Goal: Task Accomplishment & Management: Manage account settings

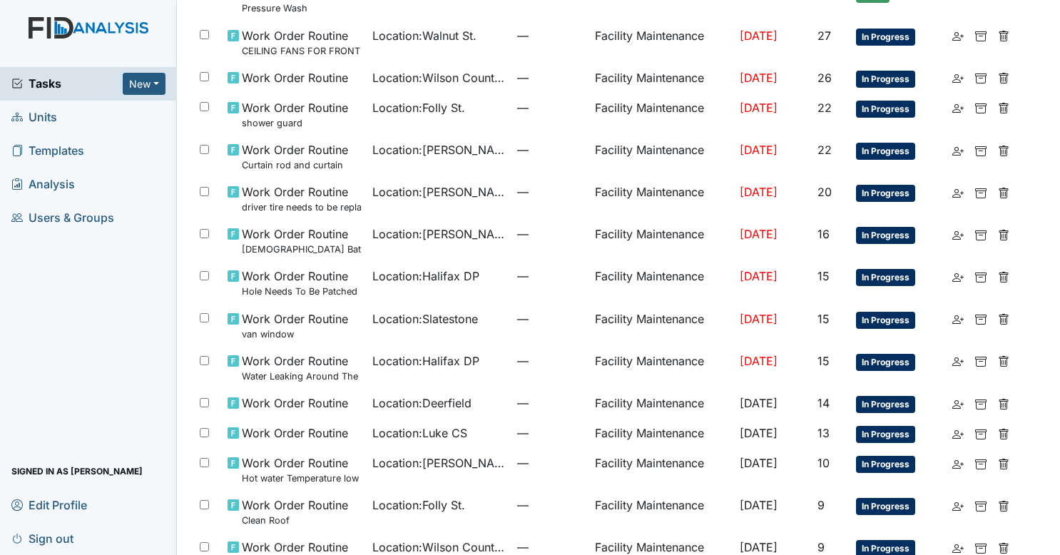
scroll to position [802, 0]
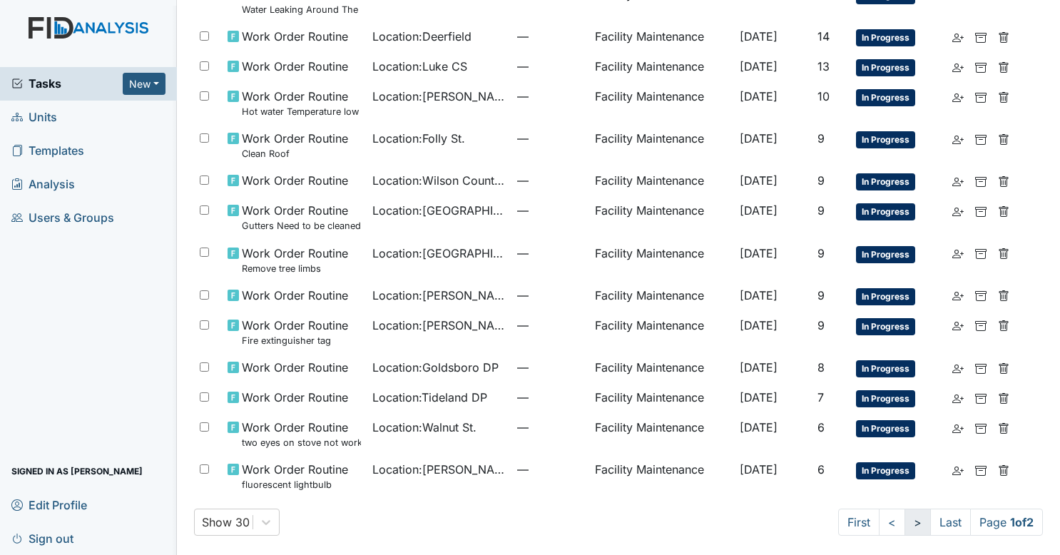
click at [905, 512] on link ">" at bounding box center [918, 522] width 26 height 27
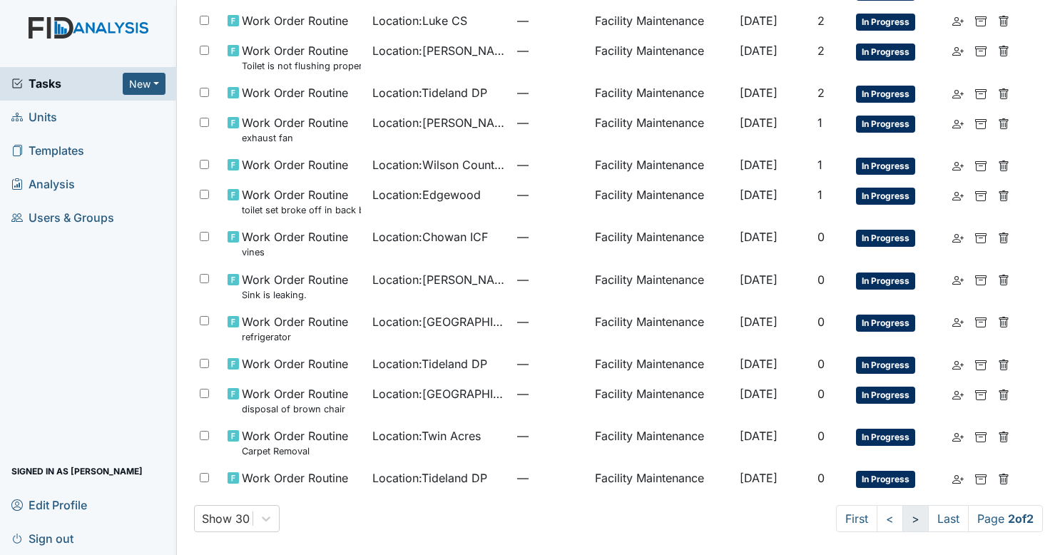
scroll to position [427, 0]
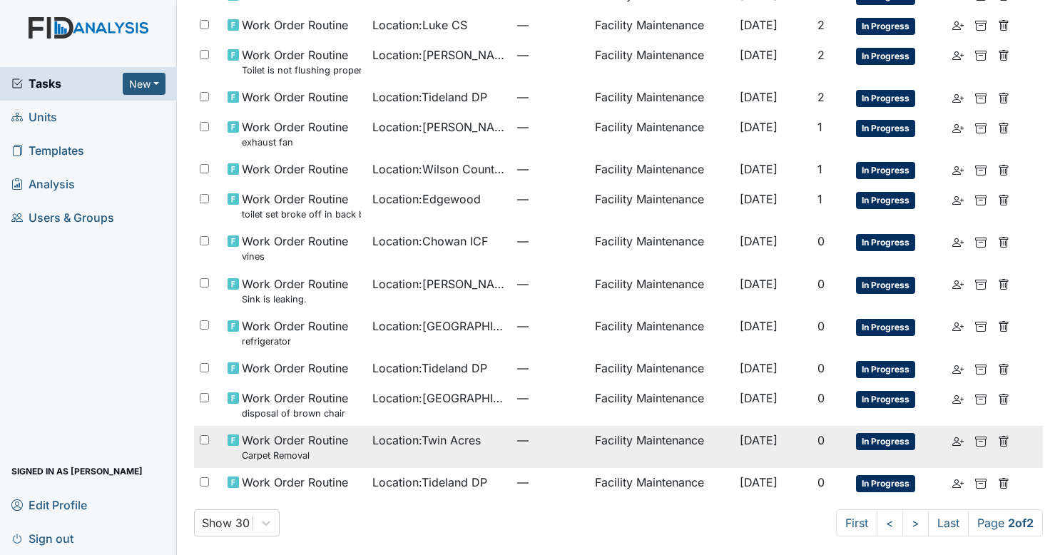
click at [559, 437] on span "—" at bounding box center [550, 440] width 66 height 17
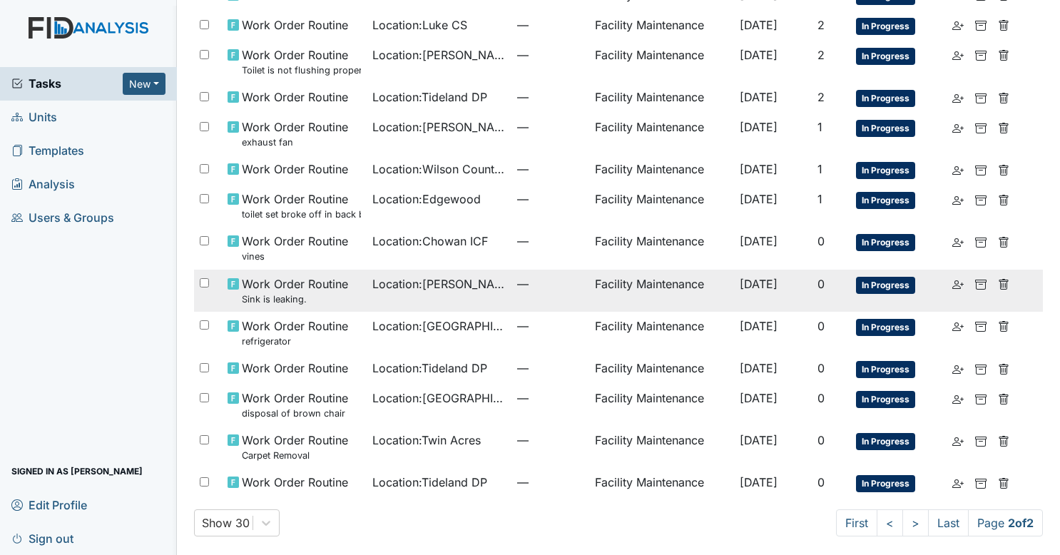
click at [479, 278] on span "Location : Luke St. ICF" at bounding box center [439, 283] width 133 height 17
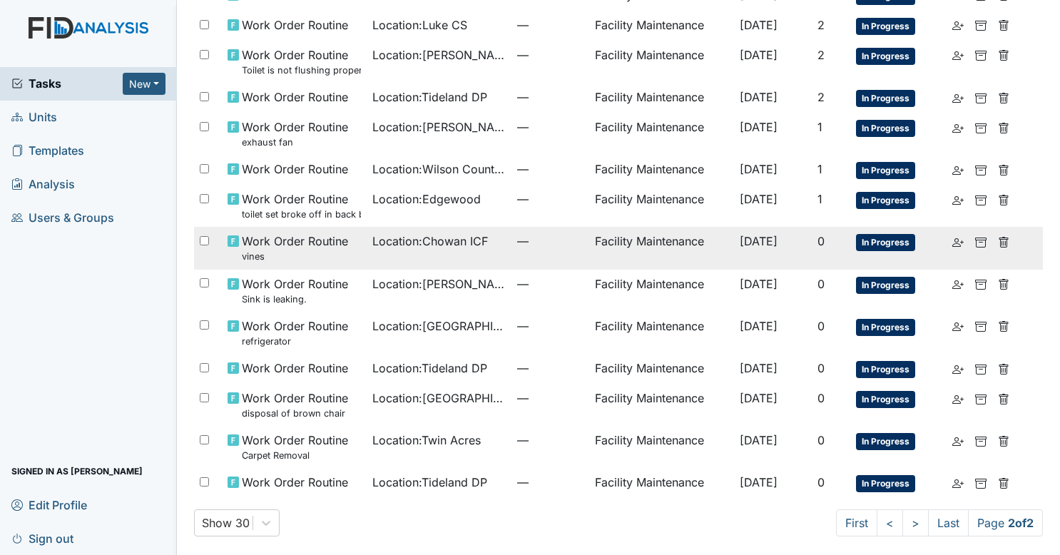
click at [445, 251] on td "Location : Chowan ICF" at bounding box center [439, 248] width 145 height 42
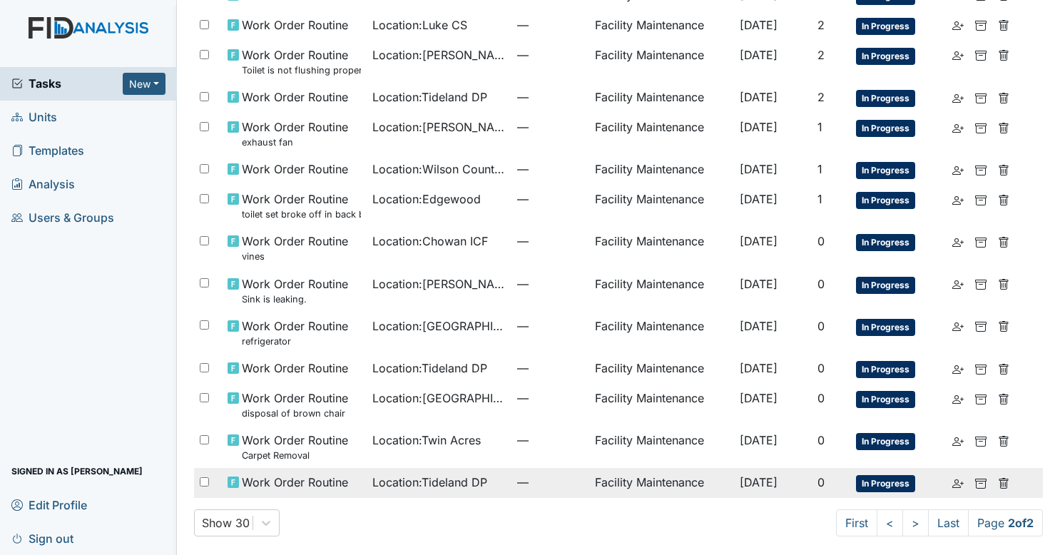
click at [429, 485] on span "Location : Tideland DP" at bounding box center [430, 482] width 115 height 17
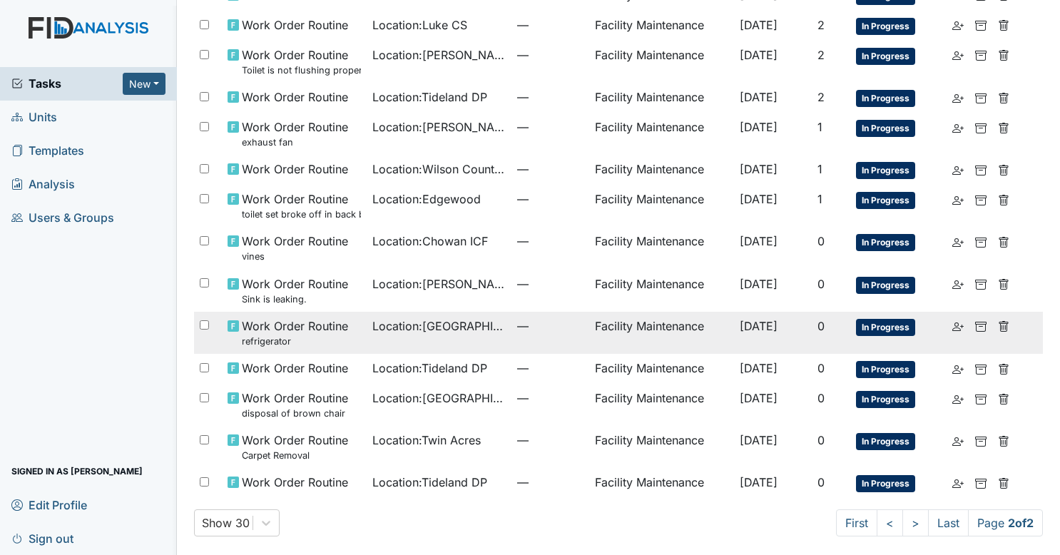
click at [426, 347] on td "Location : Beaufort Heights" at bounding box center [439, 333] width 145 height 42
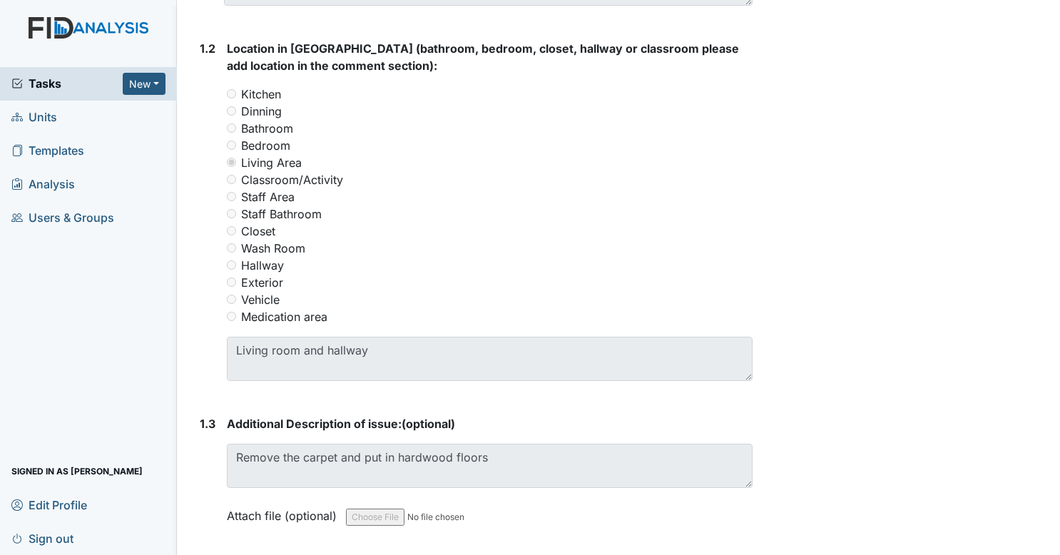
scroll to position [596, 0]
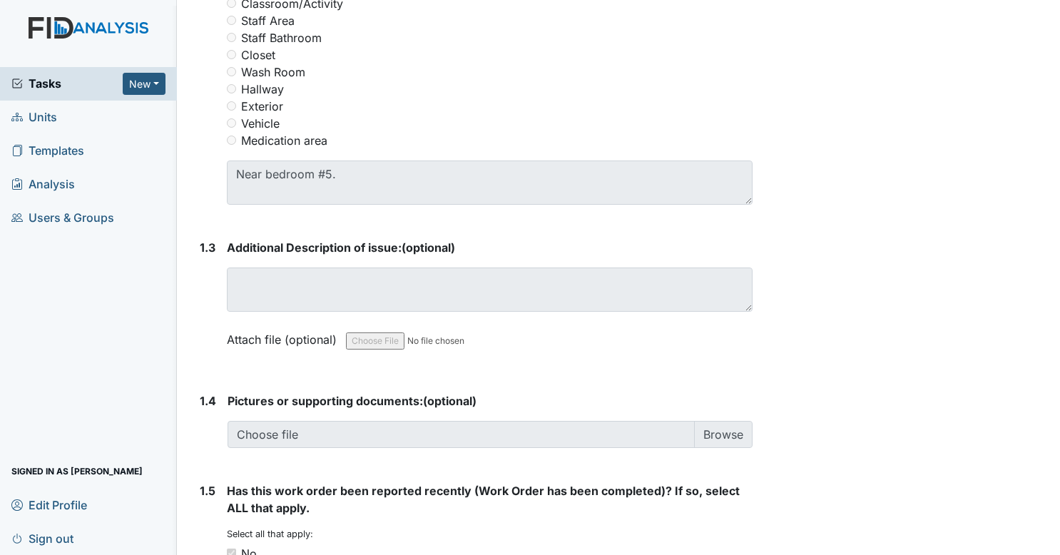
scroll to position [772, 0]
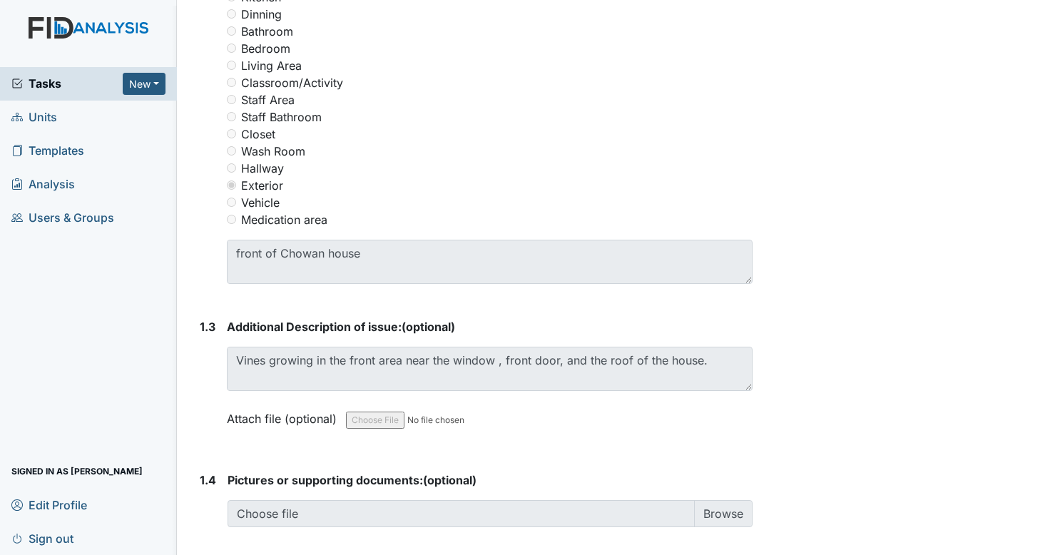
scroll to position [694, 0]
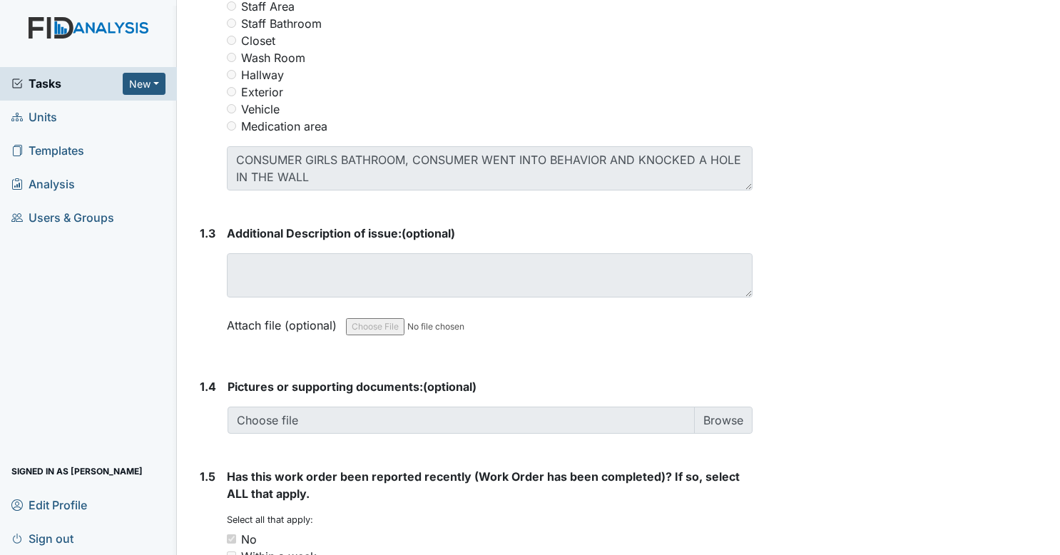
scroll to position [758, 0]
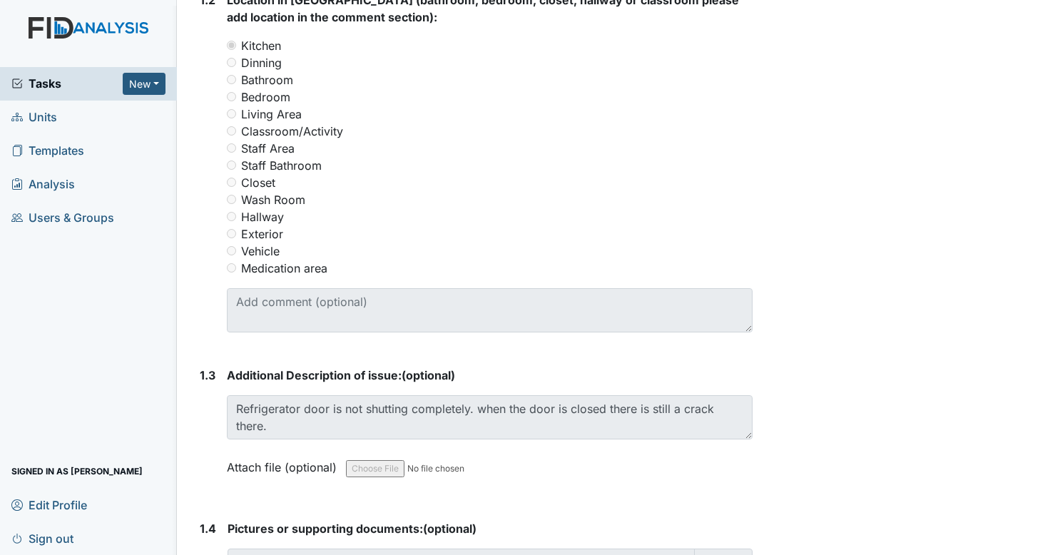
scroll to position [645, 0]
